Goal: Complete application form: Complete application form

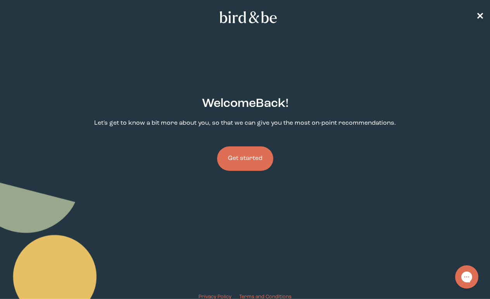
click at [254, 159] on button "Get started" at bounding box center [245, 159] width 56 height 24
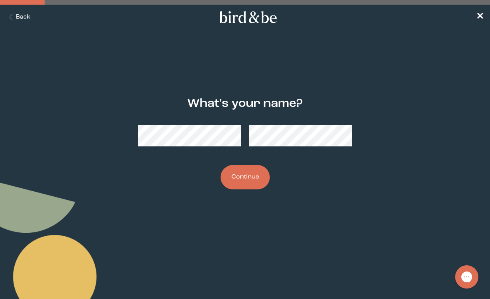
click at [242, 176] on button "Continue" at bounding box center [245, 177] width 49 height 24
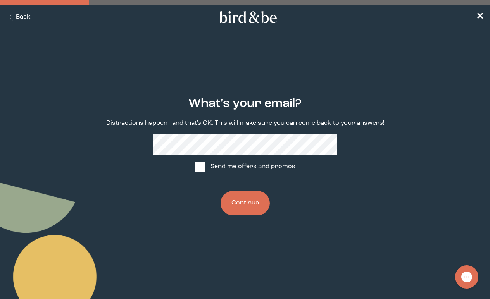
click at [240, 199] on button "Continue" at bounding box center [245, 203] width 49 height 24
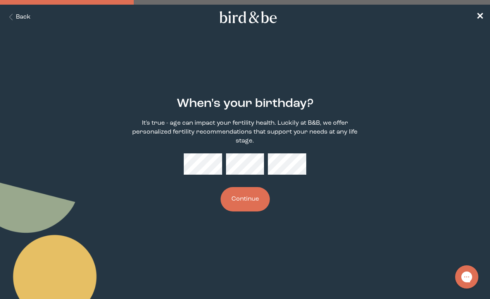
click at [253, 191] on button "Continue" at bounding box center [245, 199] width 49 height 24
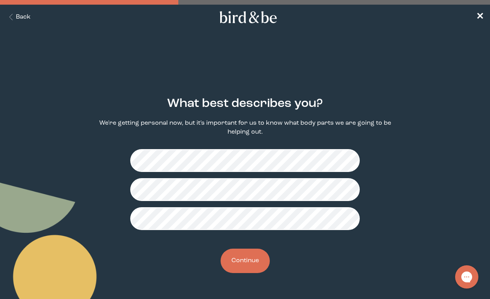
click at [249, 260] on button "Continue" at bounding box center [245, 261] width 49 height 24
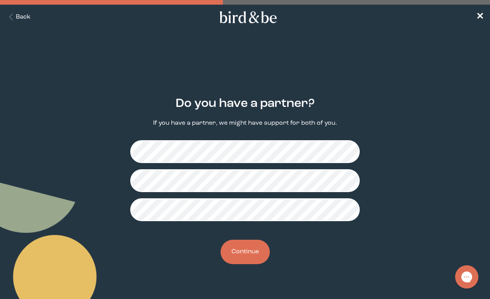
click at [251, 256] on button "Continue" at bounding box center [245, 252] width 49 height 24
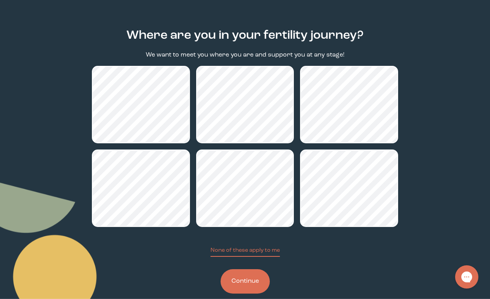
scroll to position [69, 0]
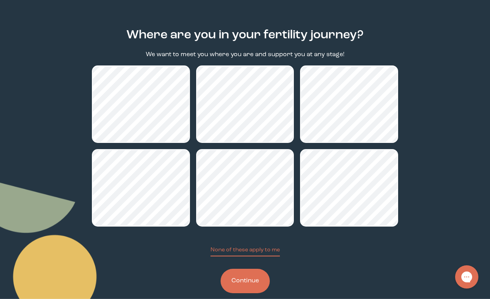
click at [248, 285] on button "Continue" at bounding box center [245, 281] width 49 height 24
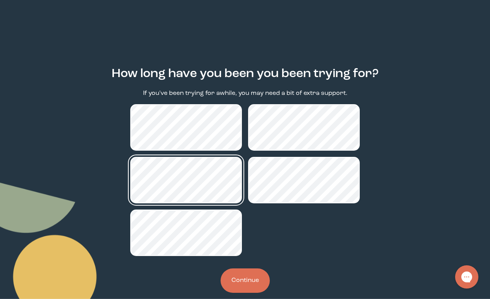
scroll to position [33, 0]
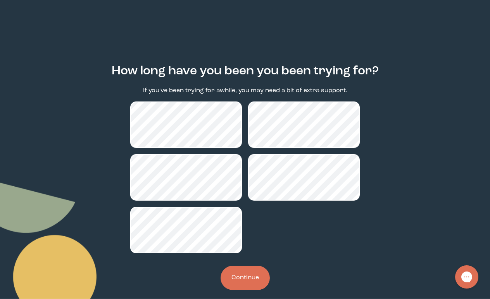
click at [249, 279] on button "Continue" at bounding box center [245, 278] width 49 height 24
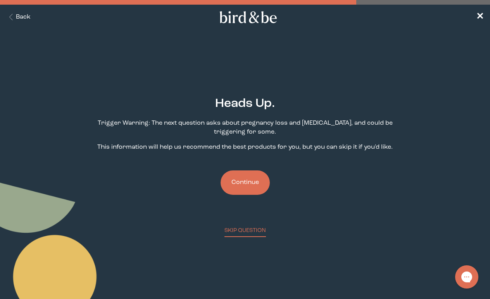
click at [247, 186] on button "Continue" at bounding box center [245, 183] width 49 height 24
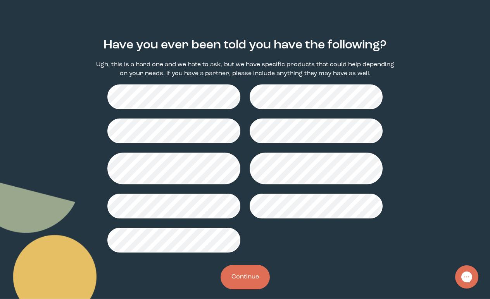
scroll to position [62, 0]
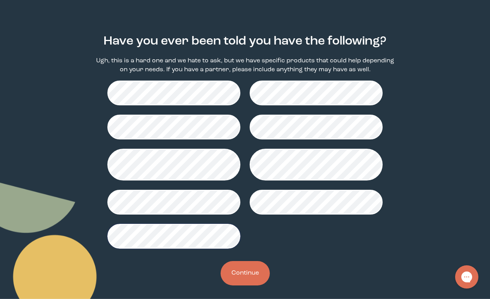
click at [244, 273] on button "Continue" at bounding box center [245, 273] width 49 height 24
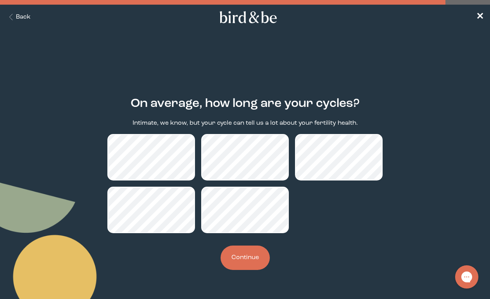
click at [248, 257] on button "Continue" at bounding box center [245, 258] width 49 height 24
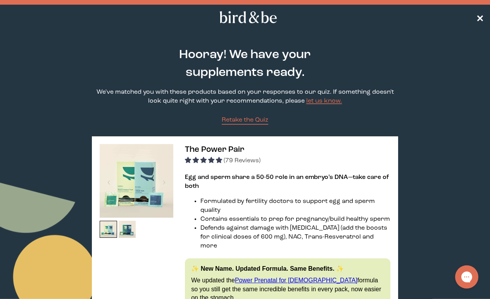
click at [478, 16] on span "✕" at bounding box center [480, 17] width 8 height 9
